Goal: Check status

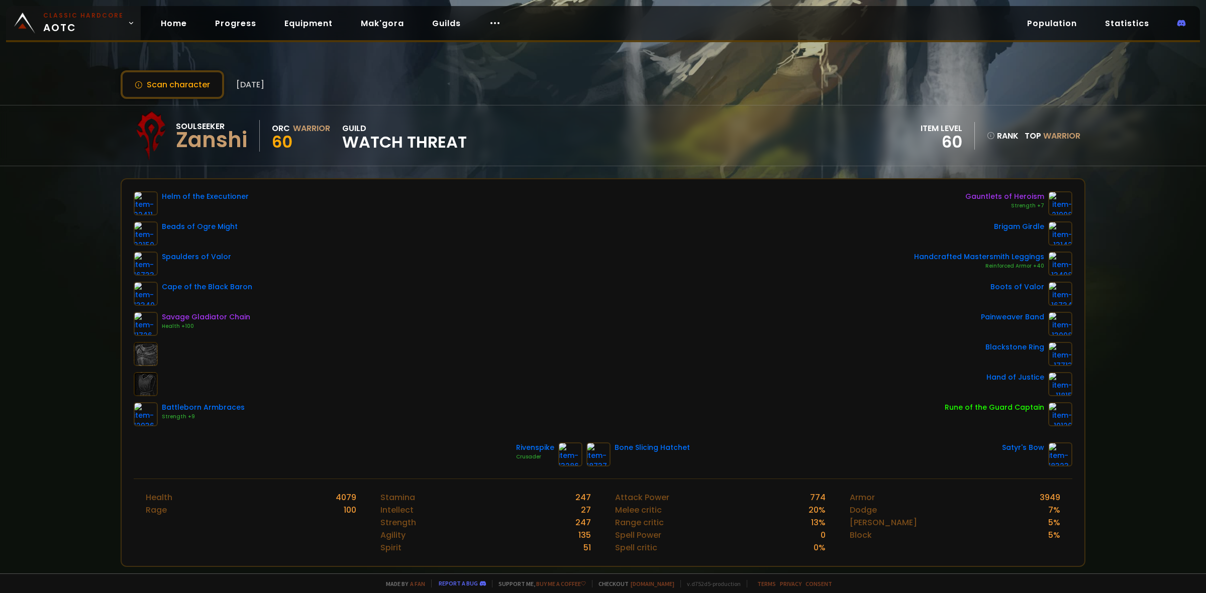
click at [73, 16] on small "Classic Hardcore" at bounding box center [83, 15] width 80 height 9
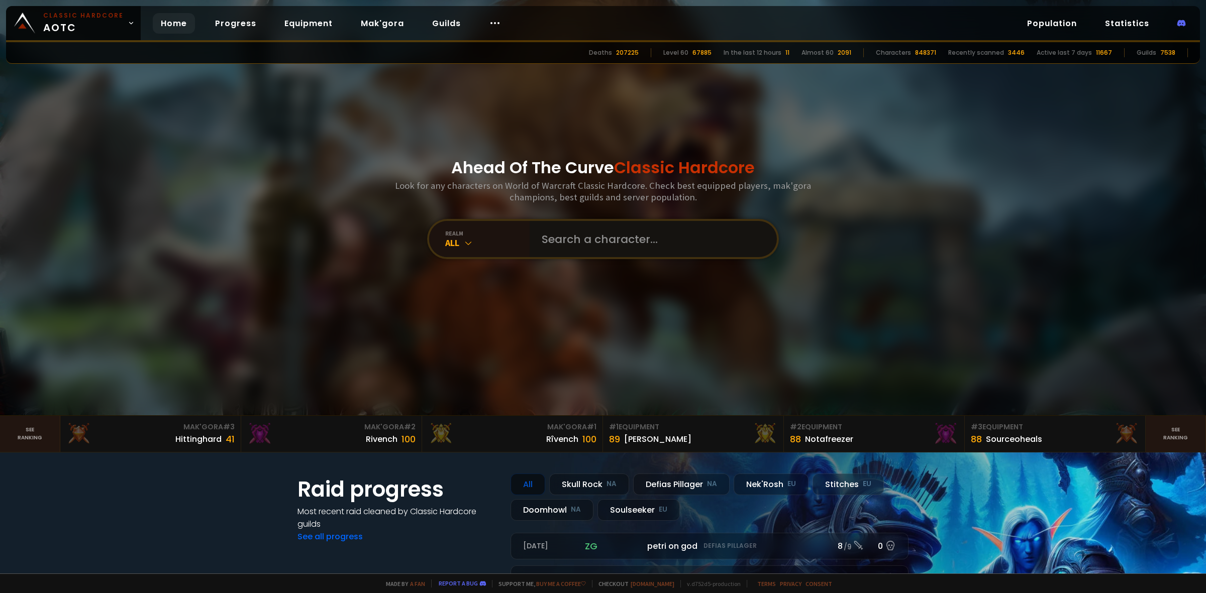
click at [618, 235] on input "text" at bounding box center [650, 239] width 229 height 36
type input "[PERSON_NAME]"
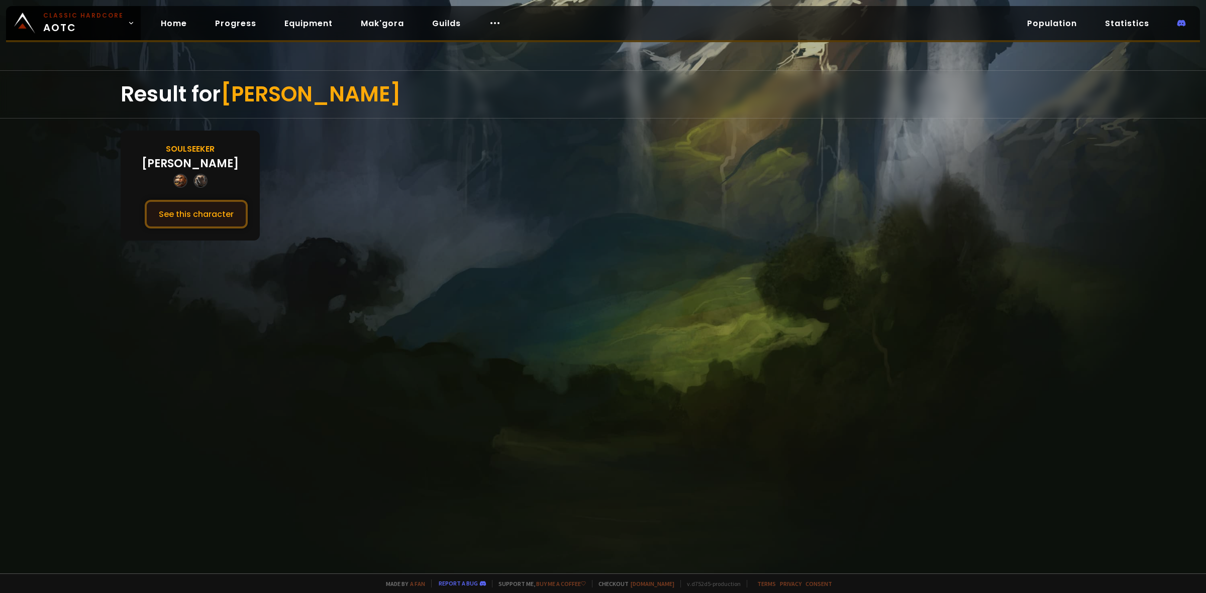
click at [189, 221] on button "See this character" at bounding box center [196, 214] width 103 height 29
